Goal: Information Seeking & Learning: Learn about a topic

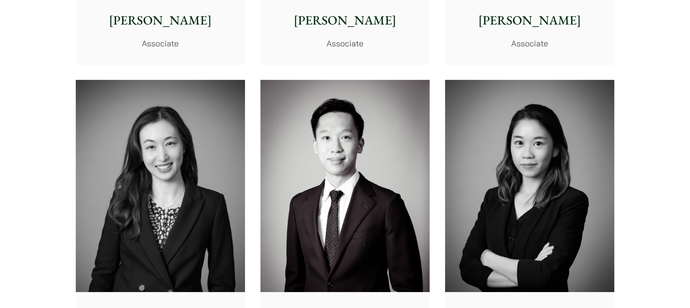
scroll to position [2907, 0]
drag, startPoint x: 0, startPoint y: 0, endPoint x: 113, endPoint y: 202, distance: 231.6
click at [113, 202] on img at bounding box center [160, 186] width 169 height 212
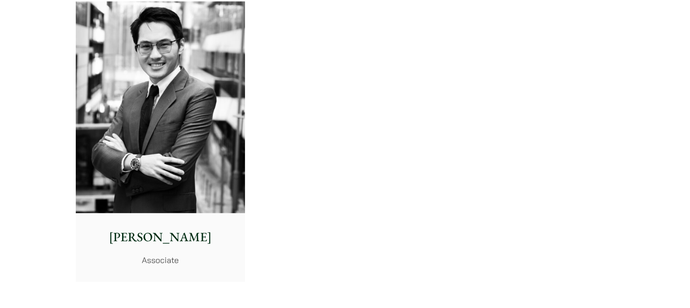
scroll to position [3873, 0]
click at [163, 143] on img at bounding box center [160, 107] width 169 height 212
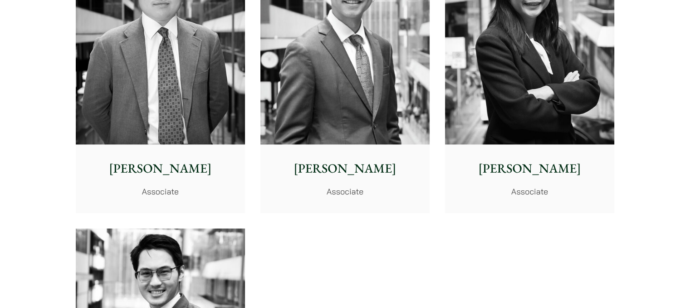
scroll to position [3608, 0]
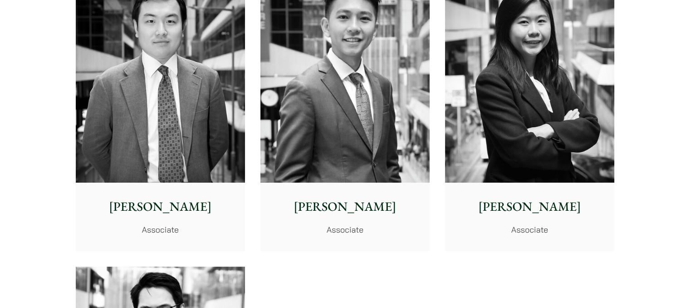
click at [536, 98] on img at bounding box center [529, 76] width 169 height 212
click at [313, 124] on img at bounding box center [345, 76] width 169 height 212
click at [177, 92] on img at bounding box center [160, 76] width 169 height 212
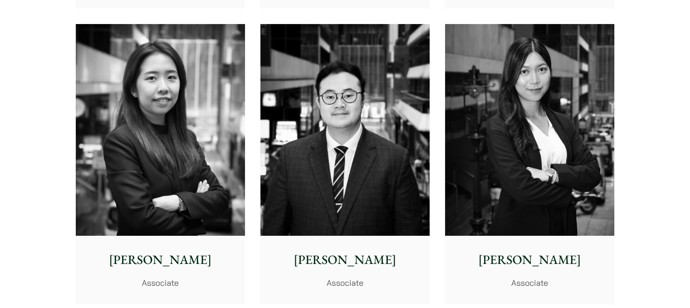
scroll to position [3258, 0]
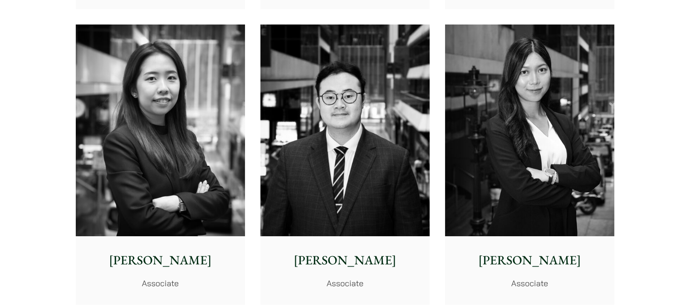
click at [531, 140] on img at bounding box center [529, 131] width 169 height 212
click at [345, 144] on img at bounding box center [345, 131] width 169 height 212
click at [169, 56] on img at bounding box center [160, 131] width 169 height 212
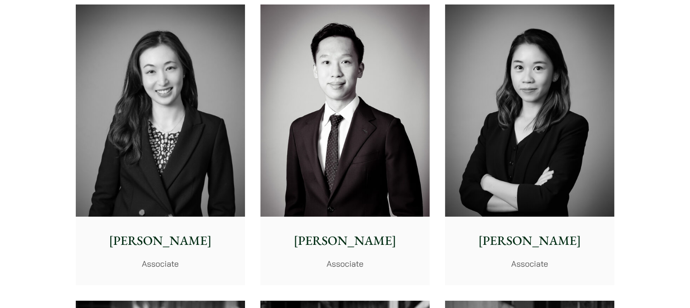
scroll to position [2981, 0]
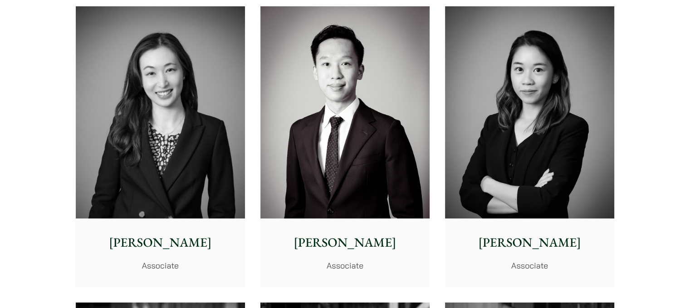
click at [577, 101] on img at bounding box center [529, 112] width 169 height 212
click at [362, 115] on img at bounding box center [345, 112] width 169 height 212
click at [156, 134] on img at bounding box center [160, 112] width 169 height 212
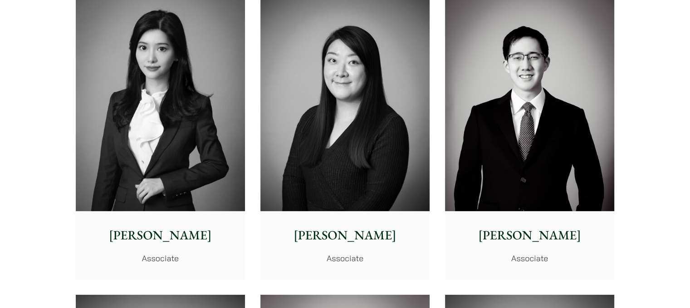
scroll to position [2692, 0]
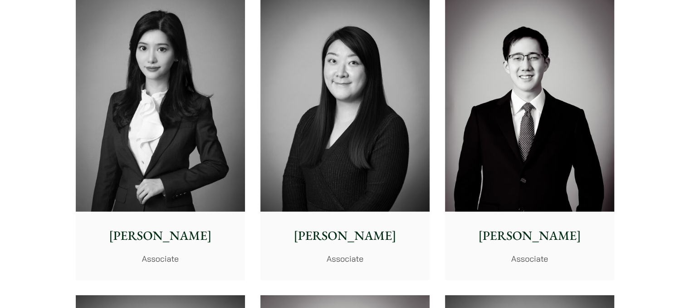
click at [483, 129] on img at bounding box center [529, 106] width 169 height 212
click at [352, 141] on img at bounding box center [345, 106] width 169 height 212
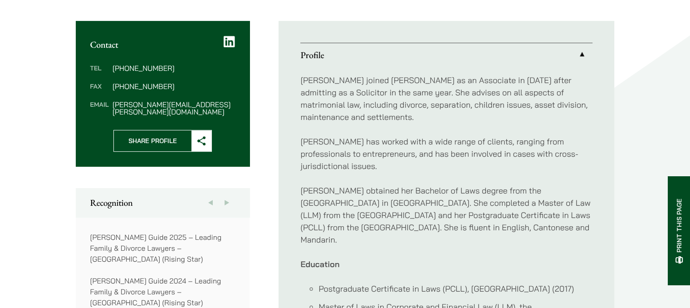
scroll to position [381, 0]
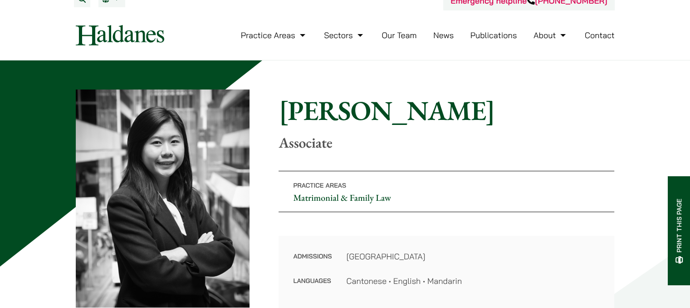
scroll to position [8, 0]
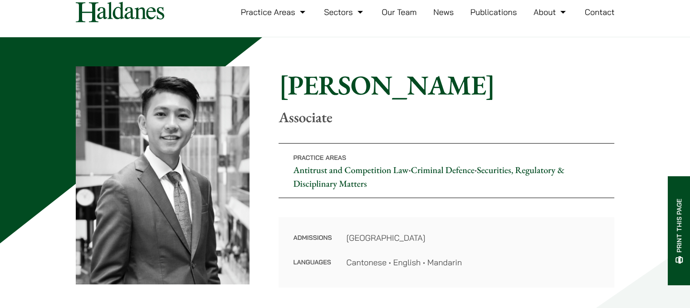
scroll to position [30, 0]
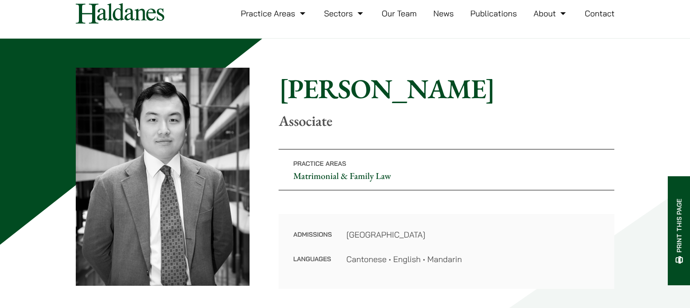
scroll to position [29, 0]
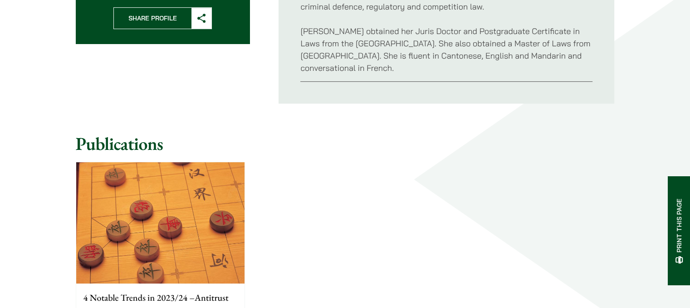
scroll to position [472, 0]
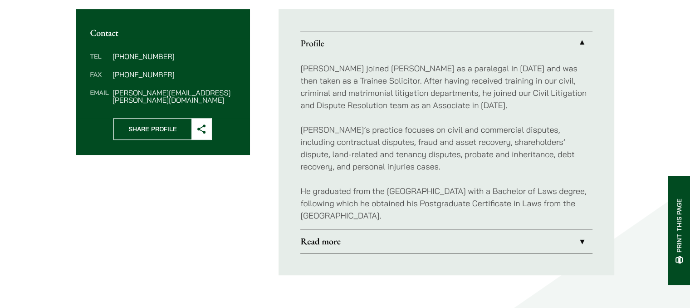
scroll to position [357, 0]
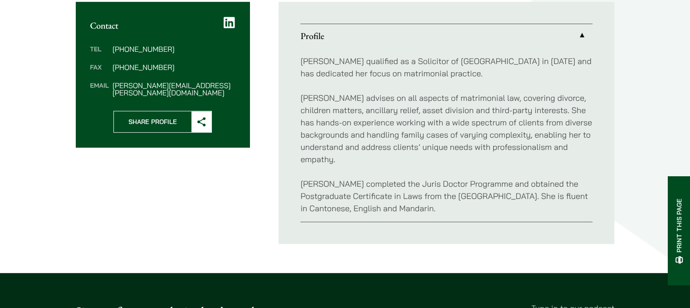
scroll to position [350, 0]
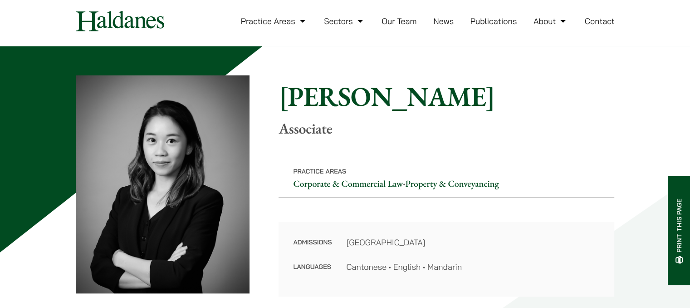
scroll to position [23, 0]
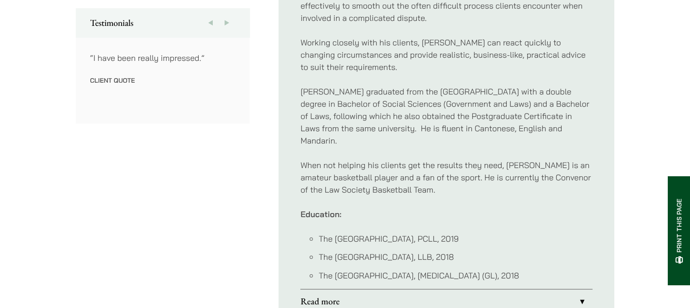
scroll to position [505, 0]
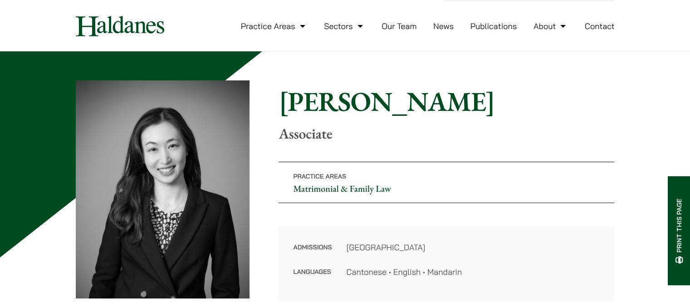
scroll to position [18, 0]
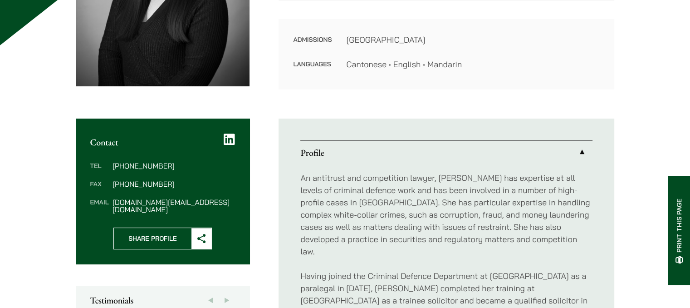
scroll to position [231, 0]
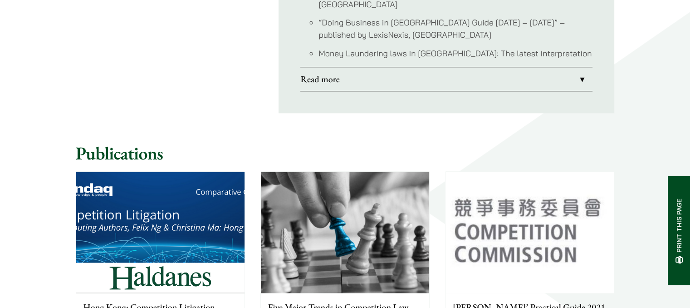
click at [352, 172] on img at bounding box center [345, 232] width 168 height 121
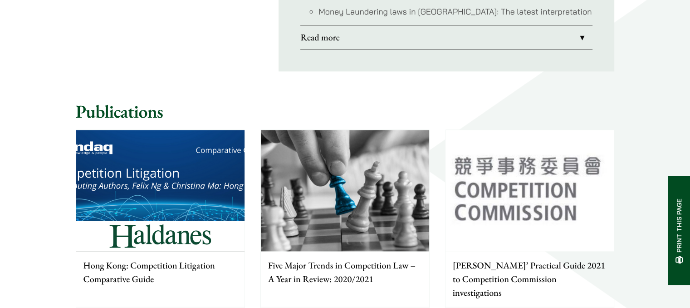
scroll to position [1010, 0]
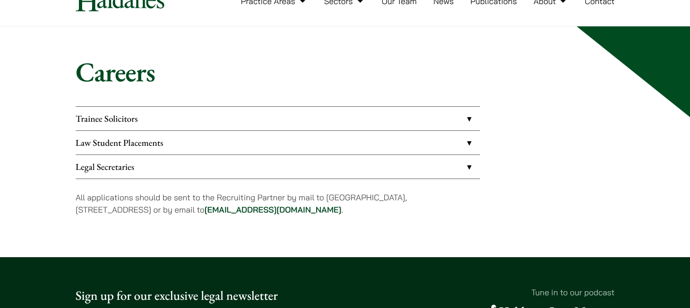
scroll to position [47, 0]
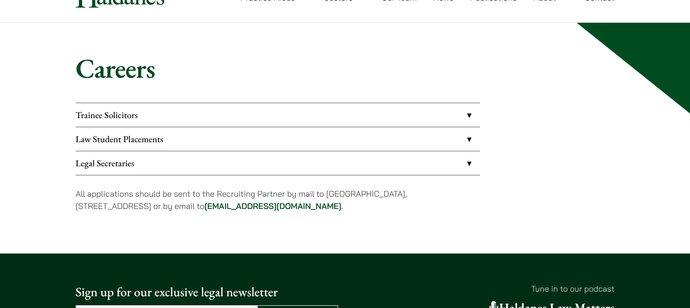
click at [183, 118] on link "Trainee Solicitors" at bounding box center [278, 115] width 404 height 24
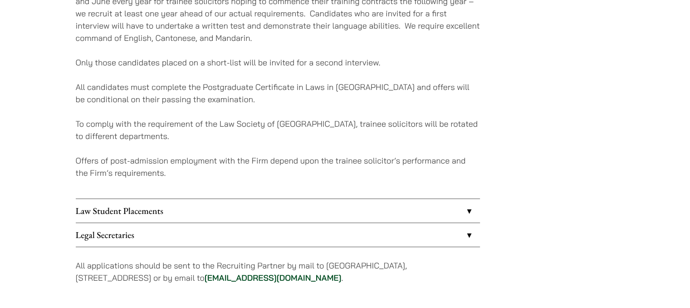
scroll to position [198, 0]
